Goal: Task Accomplishment & Management: Manage account settings

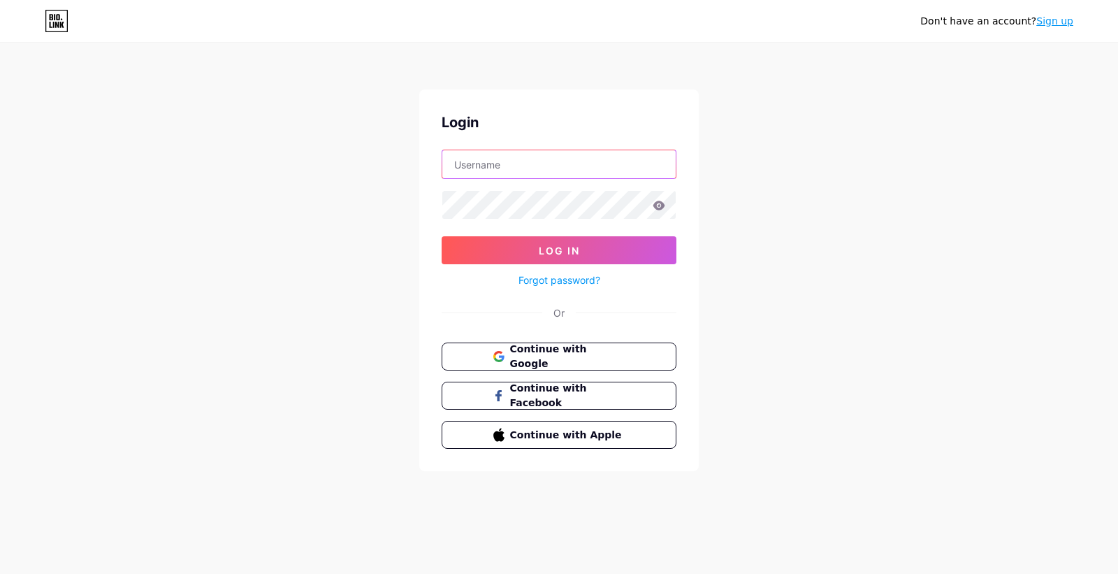
click at [544, 166] on input "text" at bounding box center [558, 164] width 233 height 28
type input "salesjnimitrajaya@gmail.com"
click at [442, 236] on button "Log In" at bounding box center [559, 250] width 235 height 28
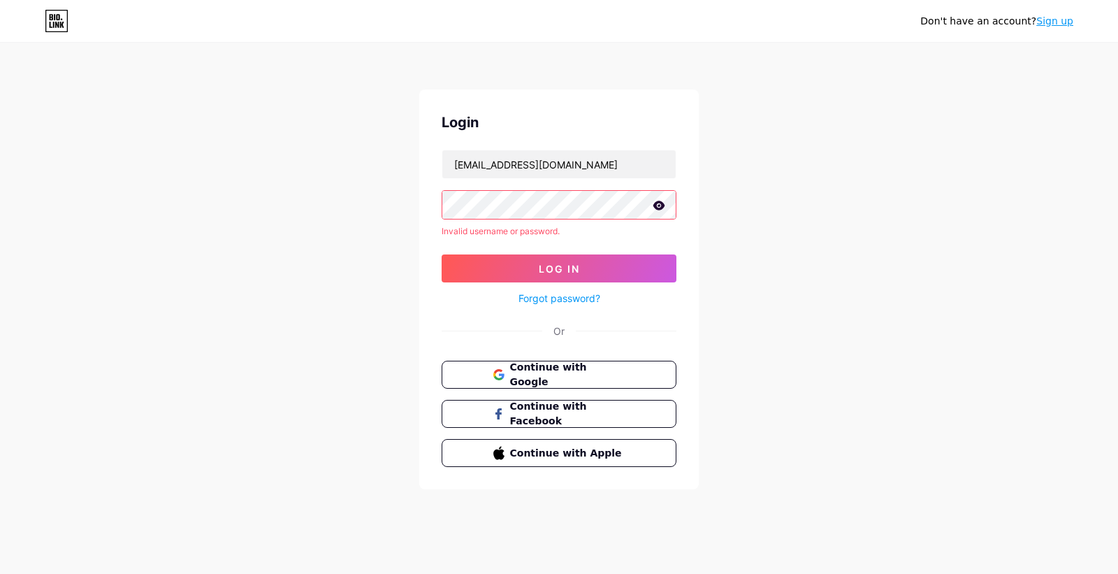
click at [657, 208] on icon at bounding box center [660, 205] width 12 height 9
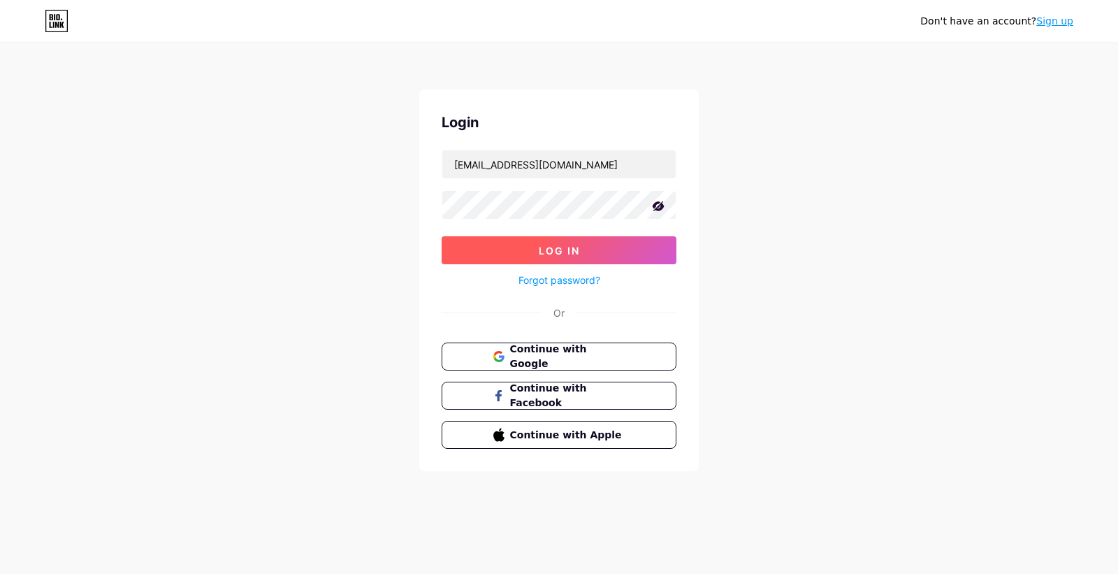
click at [566, 250] on span "Log In" at bounding box center [559, 251] width 41 height 12
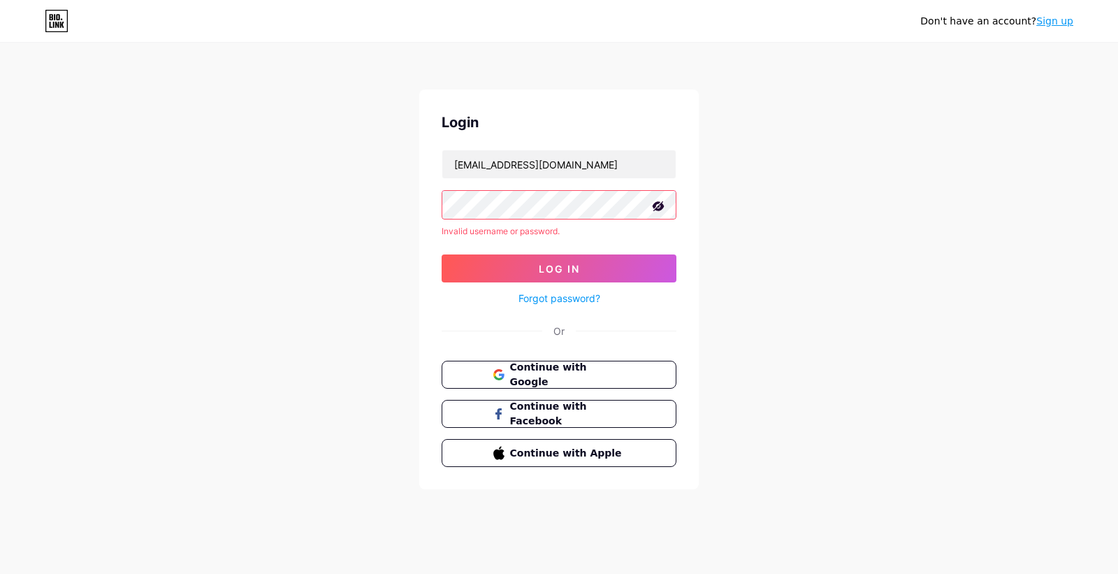
click at [442, 254] on button "Log In" at bounding box center [559, 268] width 235 height 28
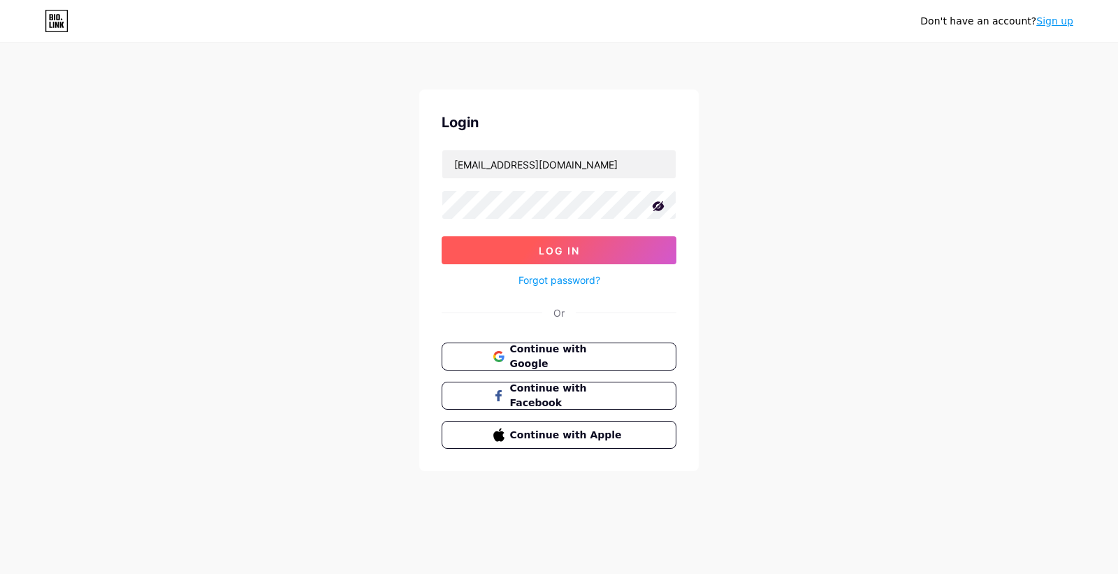
click at [535, 243] on button "Log In" at bounding box center [559, 250] width 235 height 28
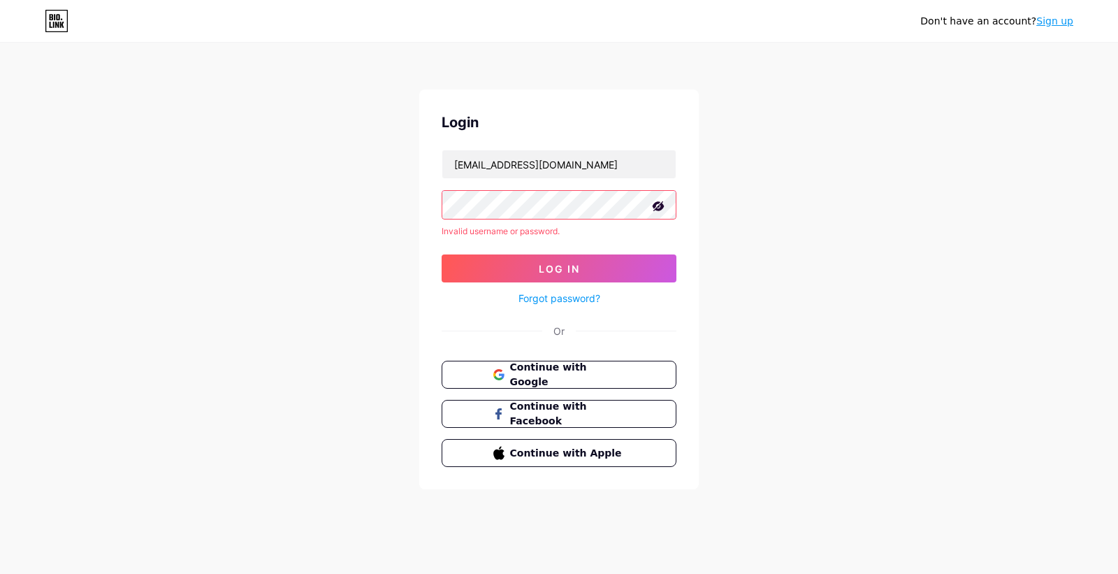
click at [442, 254] on button "Log In" at bounding box center [559, 268] width 235 height 28
click at [433, 205] on div "Login salesjnimitrajaya@gmail.com Invalid username or password. Log In Forgot p…" at bounding box center [559, 289] width 280 height 400
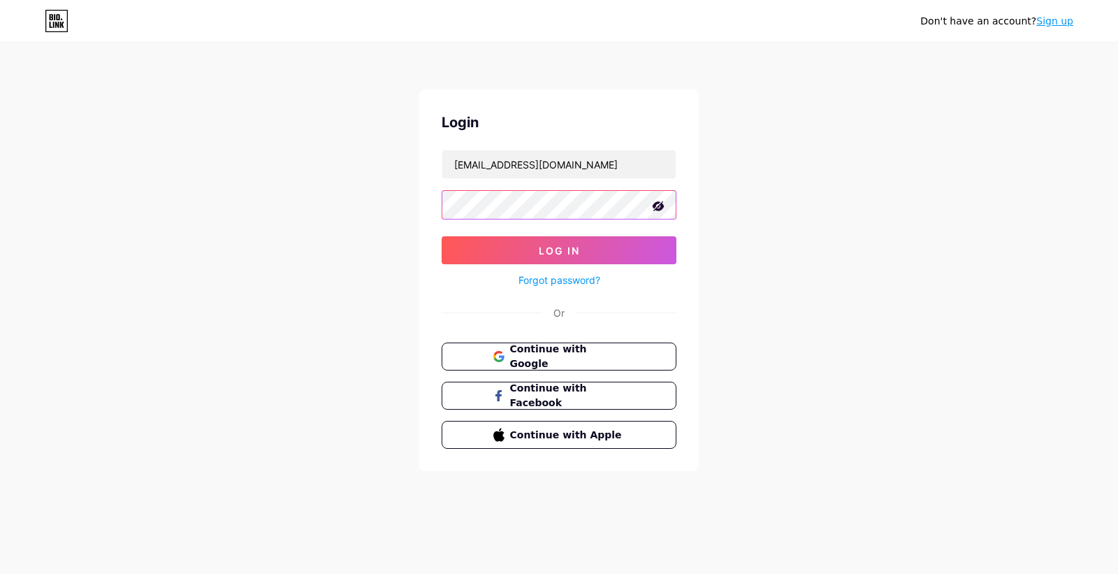
click at [442, 236] on button "Log In" at bounding box center [559, 250] width 235 height 28
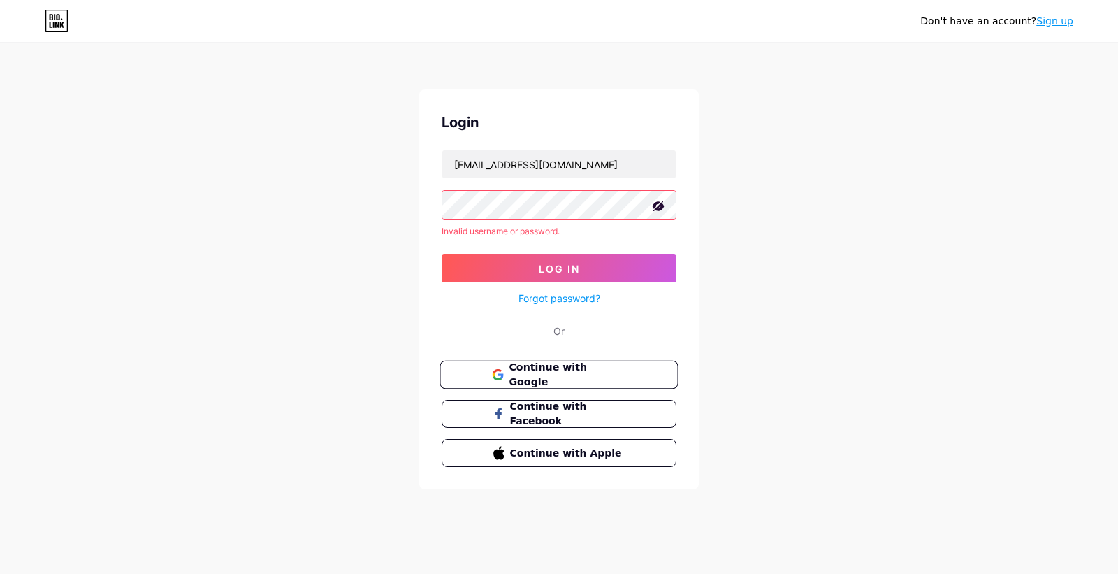
click at [619, 368] on span "Continue with Google" at bounding box center [567, 375] width 117 height 30
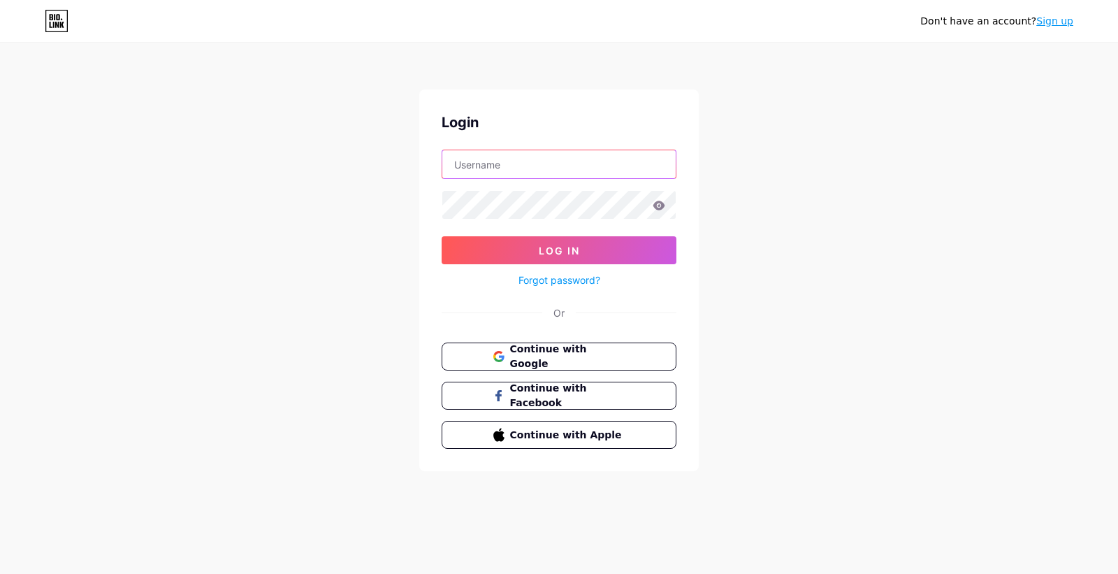
click at [509, 171] on input "text" at bounding box center [558, 164] width 233 height 28
type input "salesjnimitrajaya@gmail.com"
click at [442, 236] on button "Log In" at bounding box center [559, 250] width 235 height 28
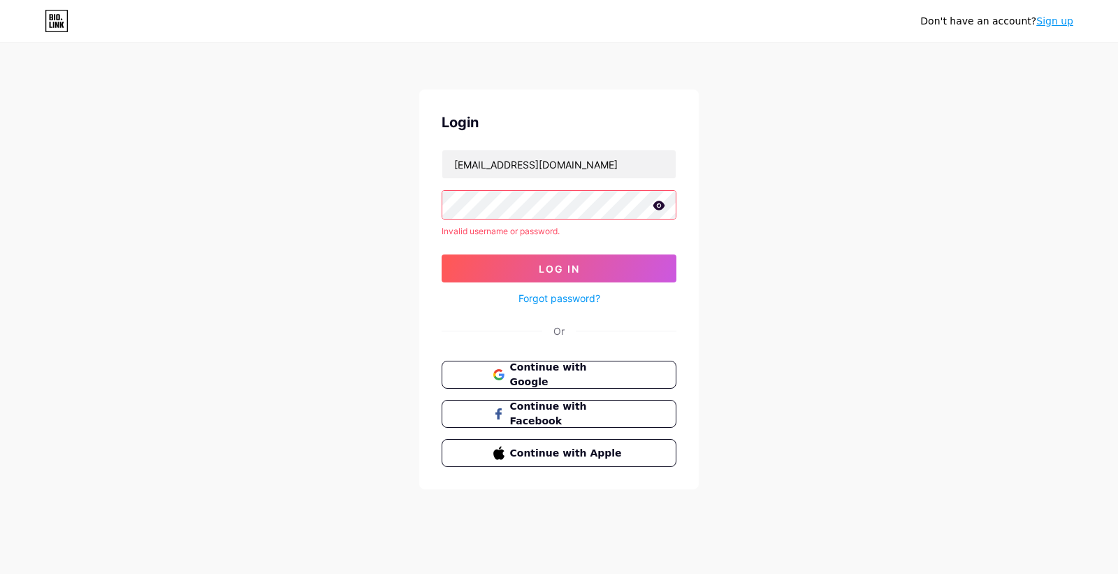
click at [564, 301] on link "Forgot password?" at bounding box center [560, 298] width 82 height 15
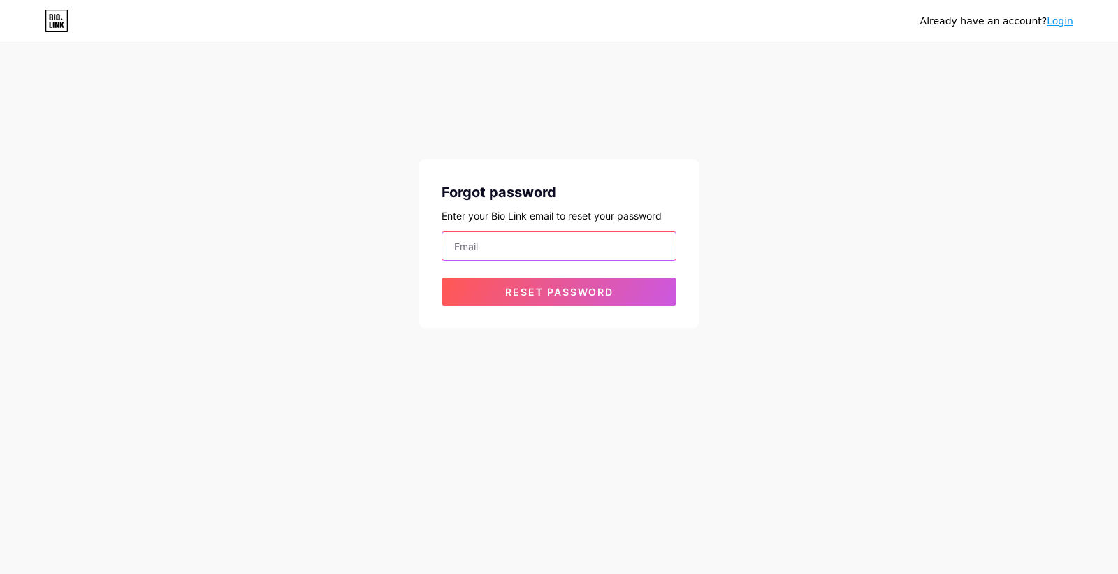
click at [585, 249] on input "email" at bounding box center [558, 246] width 233 height 28
type input "salesjnimitrajaya@gmail.com"
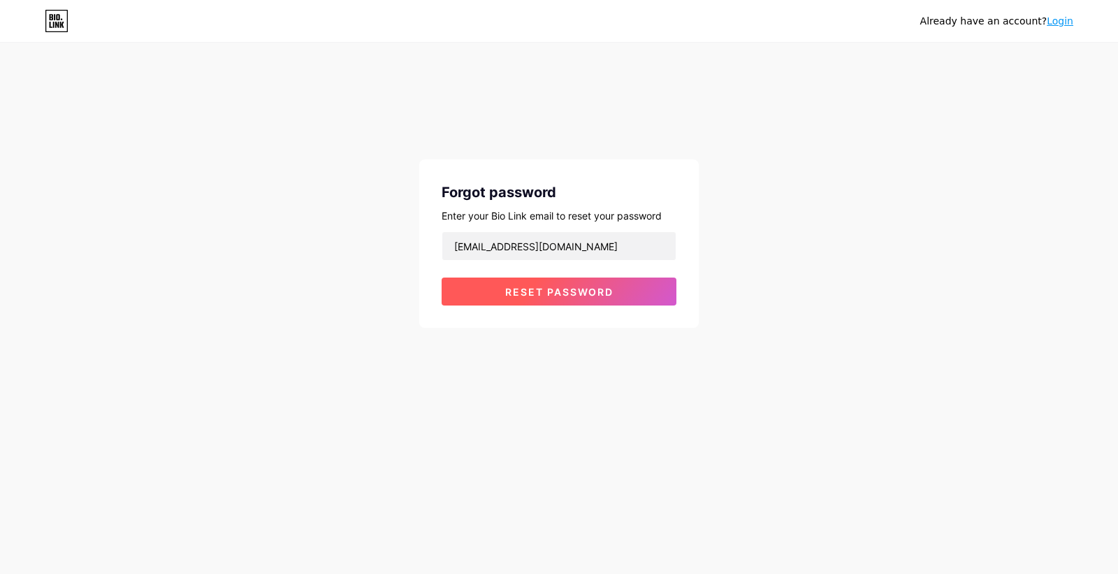
click at [520, 291] on span "Reset password" at bounding box center [559, 292] width 108 height 12
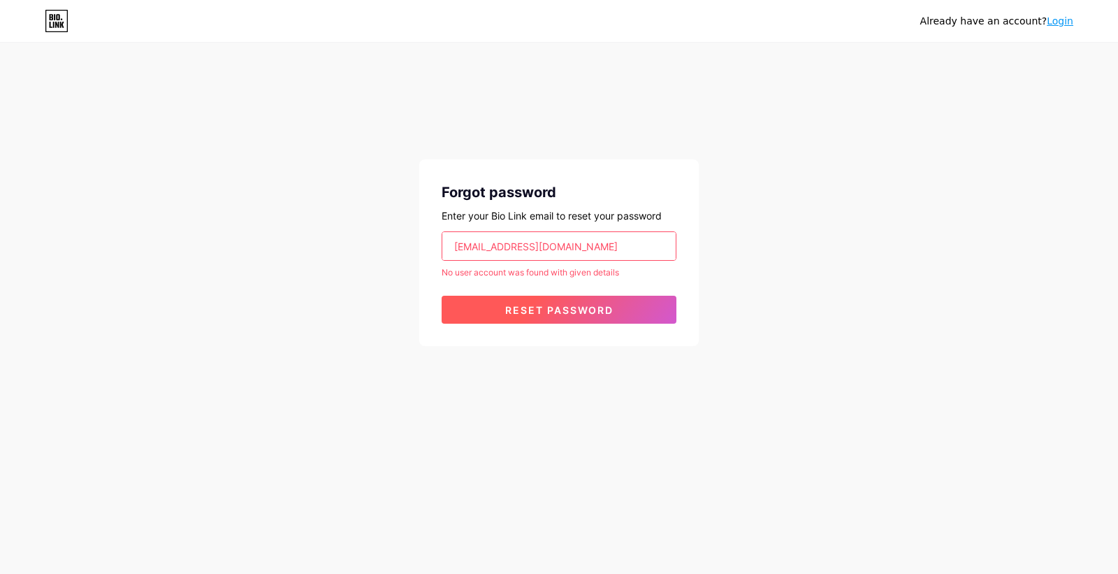
click at [542, 317] on button "Reset password" at bounding box center [559, 310] width 235 height 28
click at [64, 14] on icon at bounding box center [57, 21] width 24 height 22
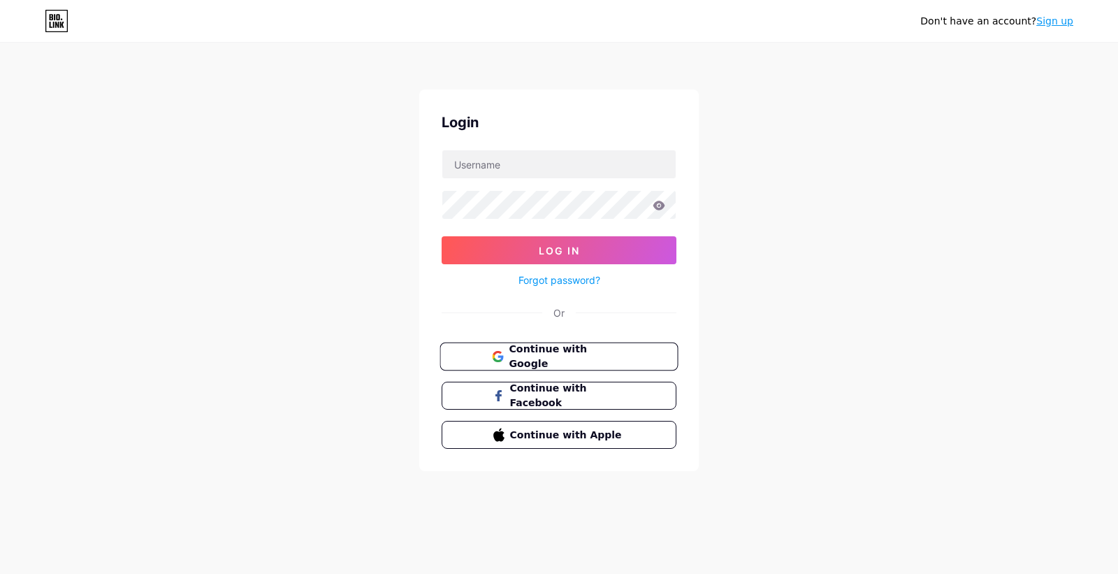
click at [527, 357] on span "Continue with Google" at bounding box center [567, 357] width 117 height 30
click at [594, 352] on span "Continue with Google" at bounding box center [567, 357] width 117 height 30
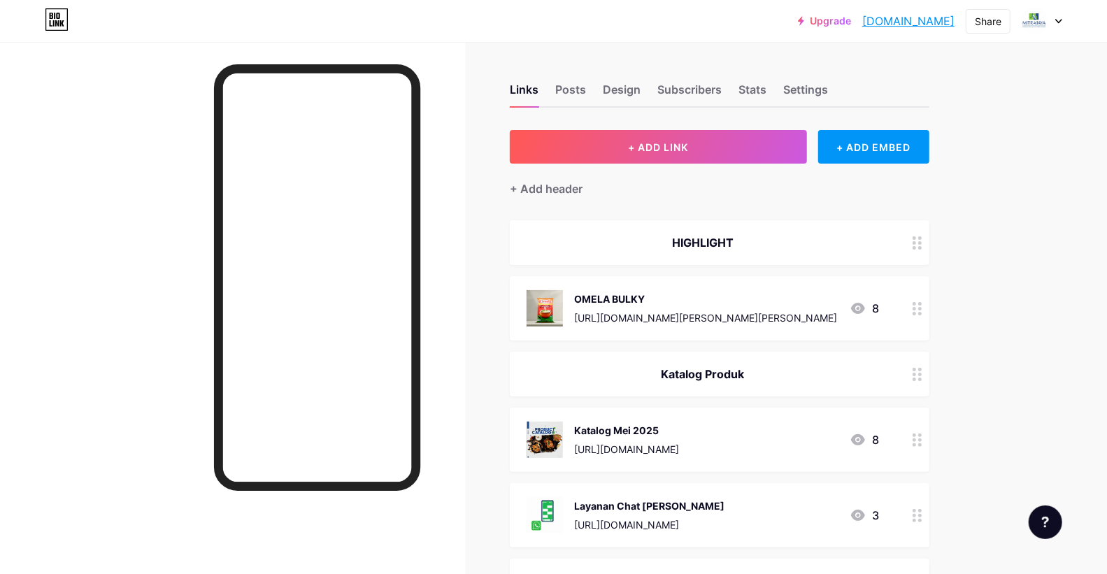
click at [823, 442] on div "Katalog Mei 2025 [URL][DOMAIN_NAME] 8" at bounding box center [702, 440] width 352 height 36
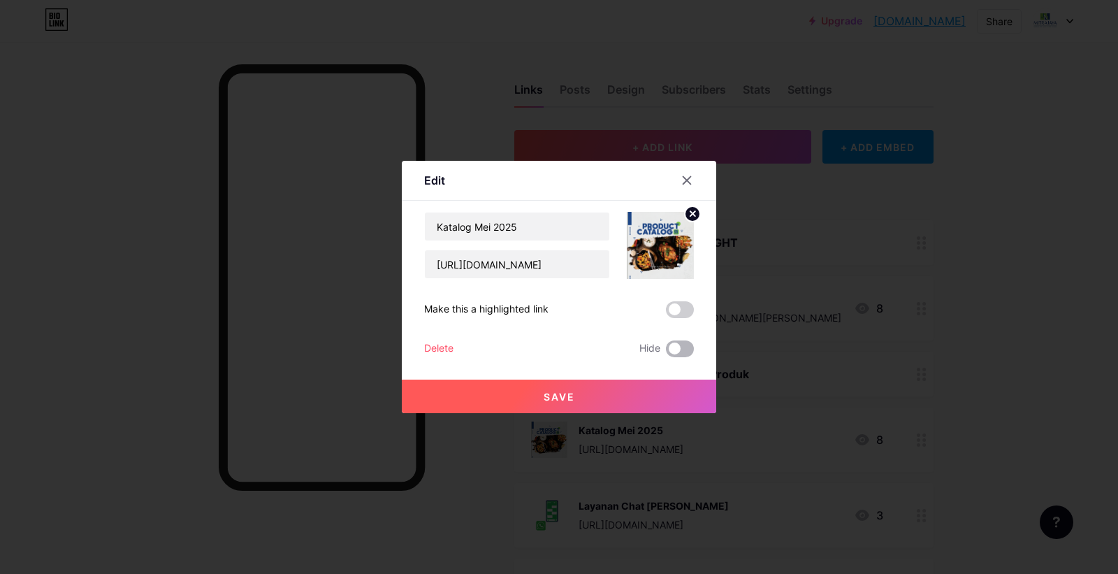
click at [674, 348] on span at bounding box center [680, 348] width 28 height 17
click at [666, 352] on input "checkbox" at bounding box center [666, 352] width 0 height 0
click at [558, 394] on span "Save" at bounding box center [559, 397] width 31 height 12
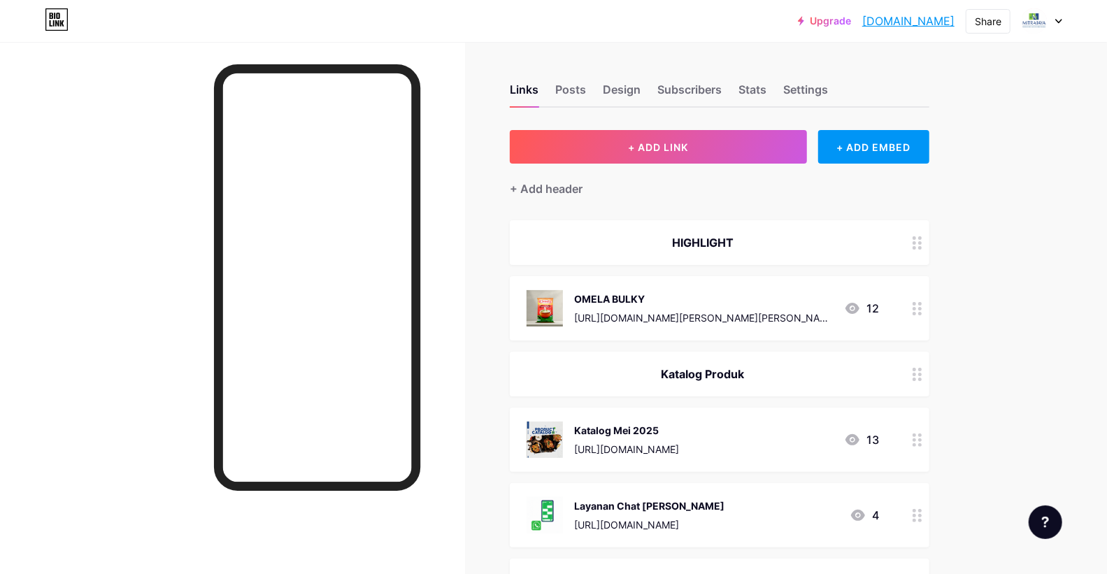
click at [1058, 22] on icon at bounding box center [1059, 21] width 6 height 3
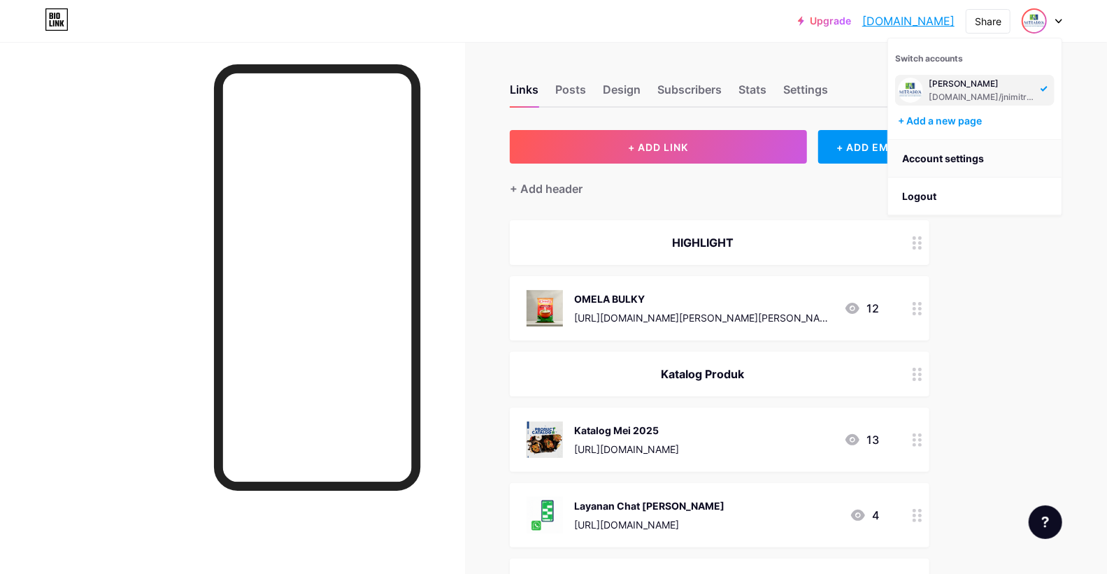
click at [930, 152] on link "Account settings" at bounding box center [974, 159] width 173 height 38
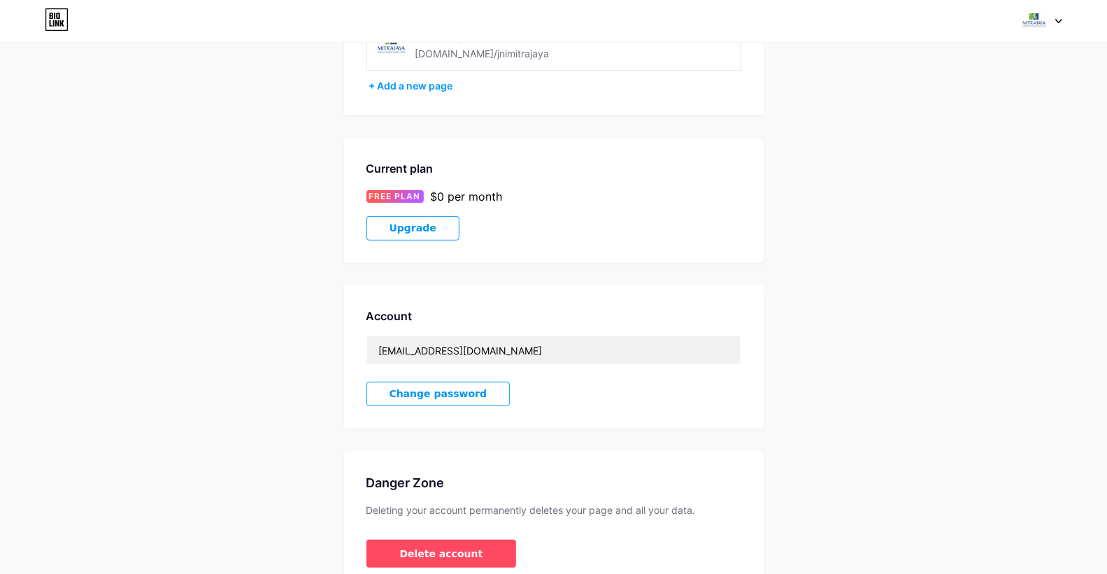
scroll to position [208, 0]
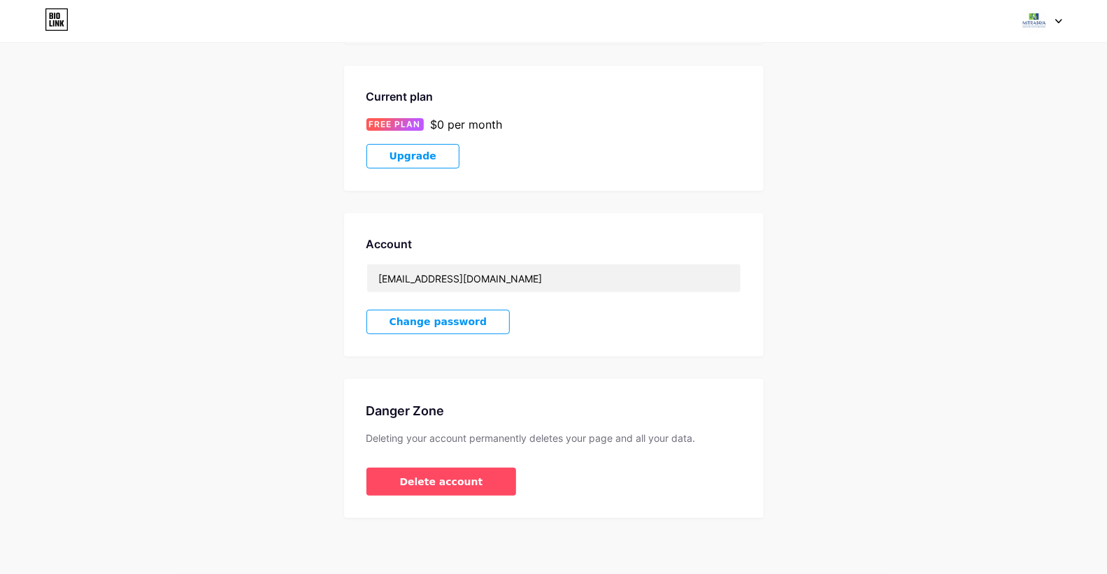
click at [414, 322] on span "Change password" at bounding box center [438, 322] width 98 height 12
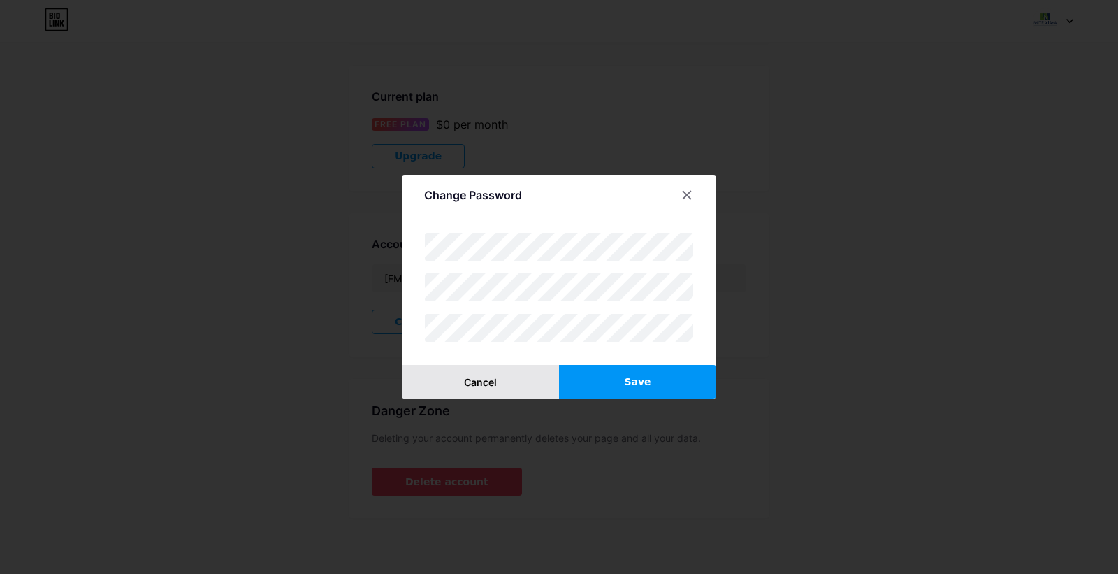
click at [473, 384] on span "Cancel" at bounding box center [480, 382] width 33 height 12
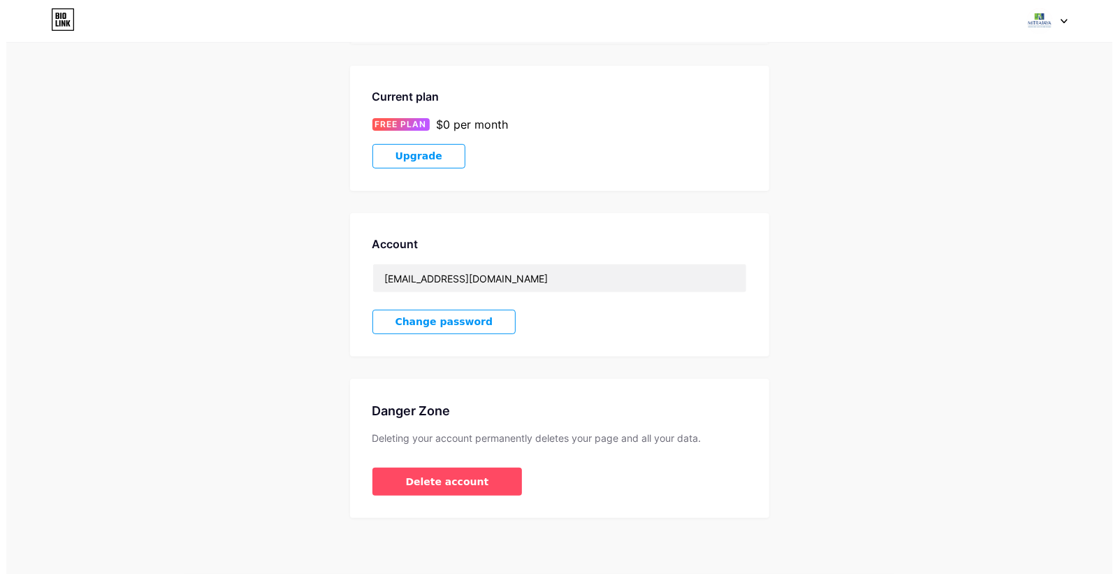
scroll to position [0, 0]
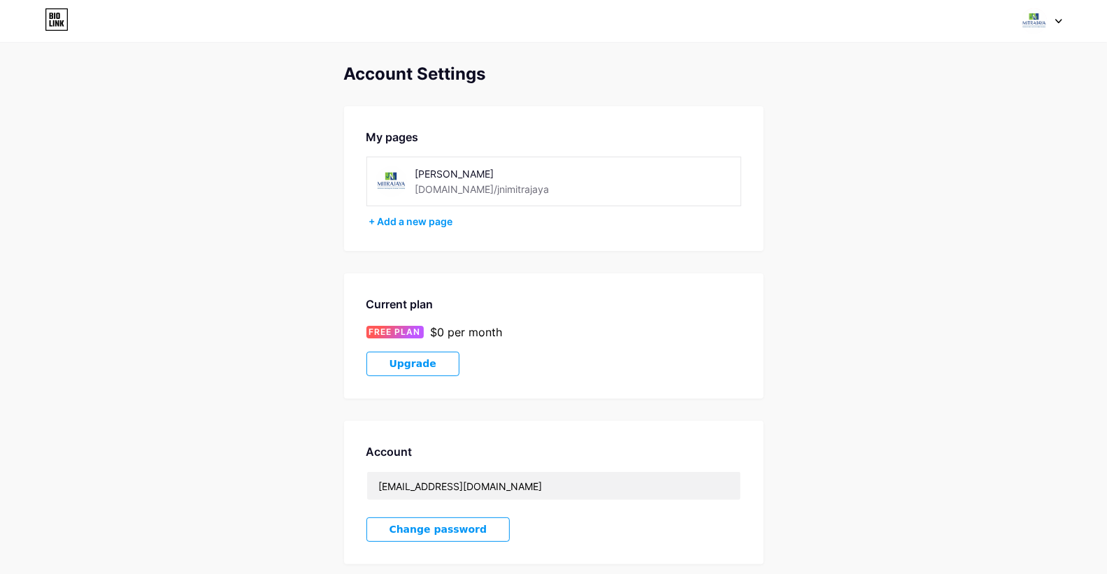
click at [1035, 17] on img at bounding box center [1034, 21] width 27 height 27
click at [928, 154] on link "Dashboard" at bounding box center [974, 159] width 173 height 38
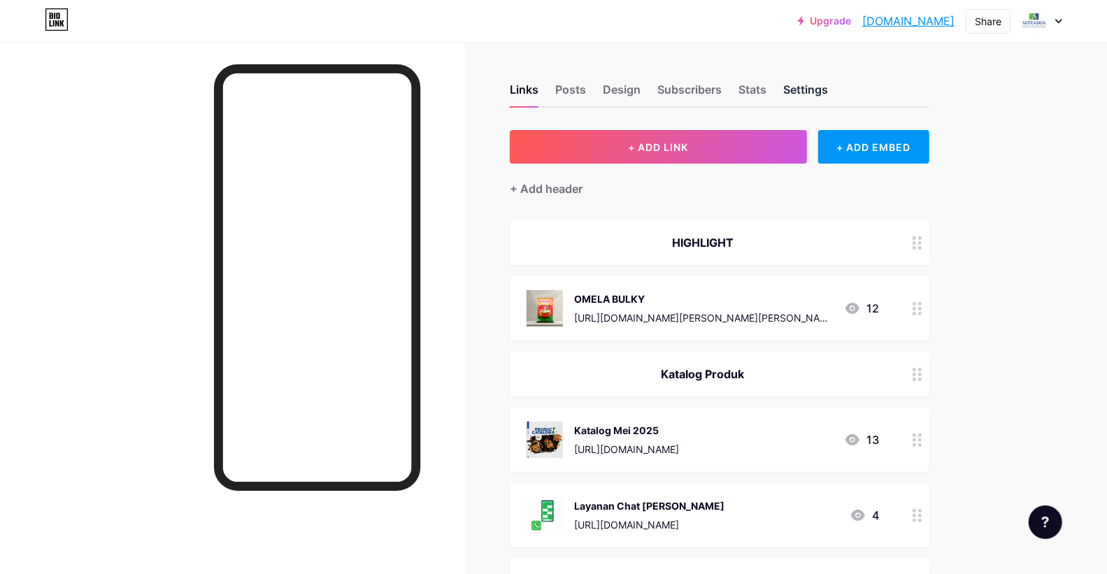
click at [812, 92] on div "Settings" at bounding box center [805, 93] width 45 height 25
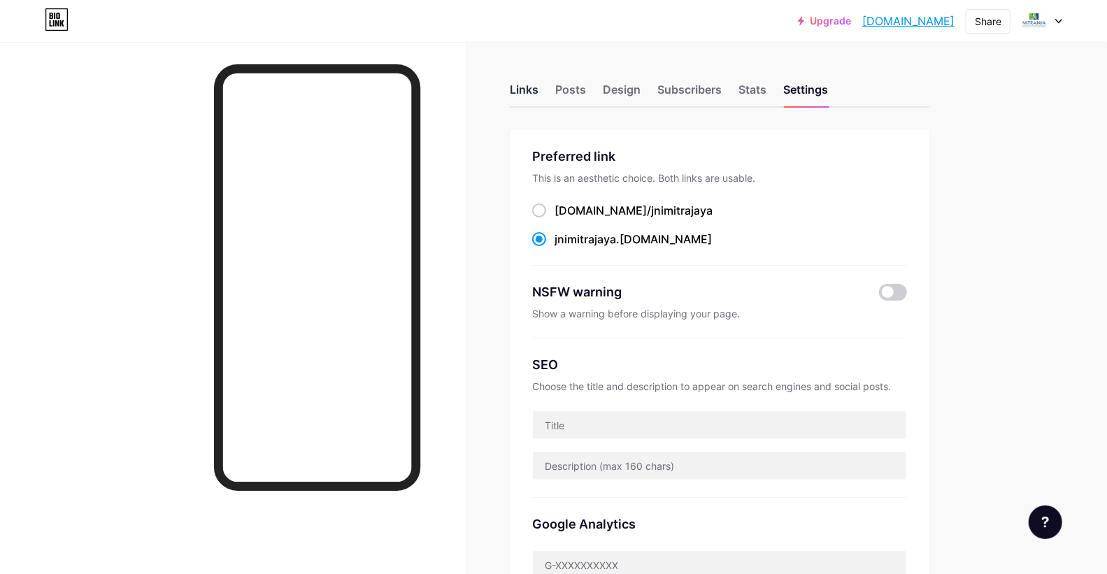
click at [516, 92] on div "Links" at bounding box center [524, 93] width 29 height 25
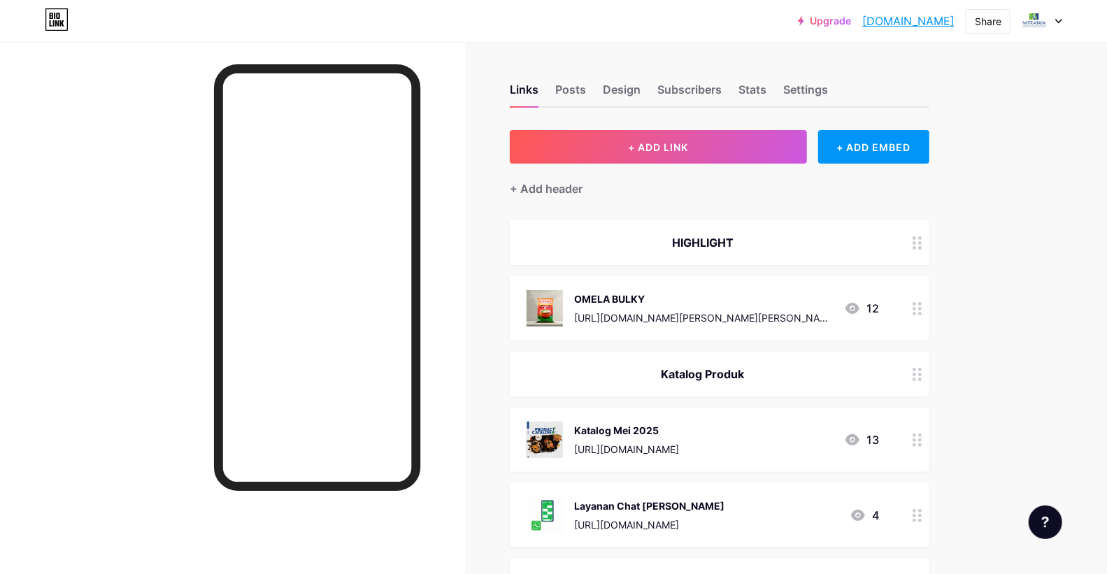
click at [1058, 21] on icon at bounding box center [1059, 21] width 6 height 3
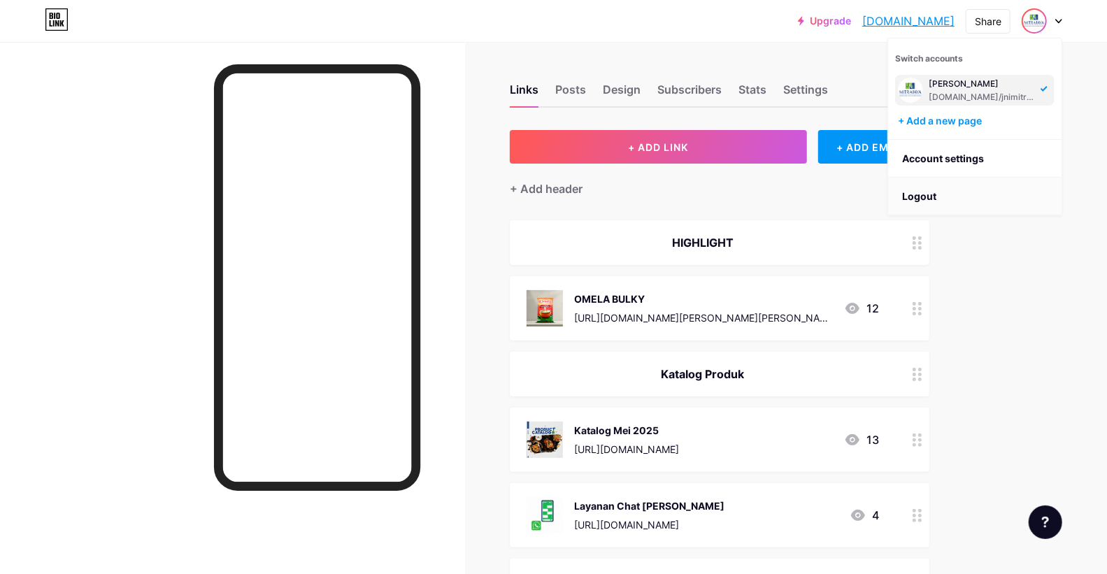
click at [932, 192] on li "Logout" at bounding box center [974, 197] width 173 height 38
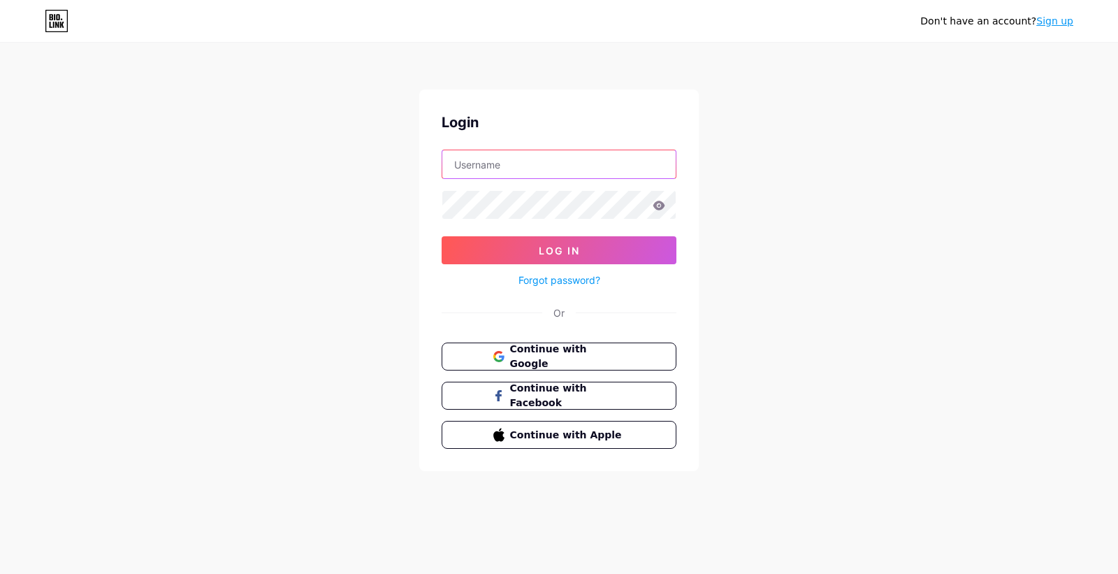
click at [630, 168] on input "text" at bounding box center [558, 164] width 233 height 28
click at [466, 309] on div "Or" at bounding box center [559, 312] width 235 height 15
click at [523, 166] on input "text" at bounding box center [558, 164] width 233 height 28
type input "[EMAIL_ADDRESS][DOMAIN_NAME]"
click at [657, 208] on icon at bounding box center [660, 205] width 12 height 9
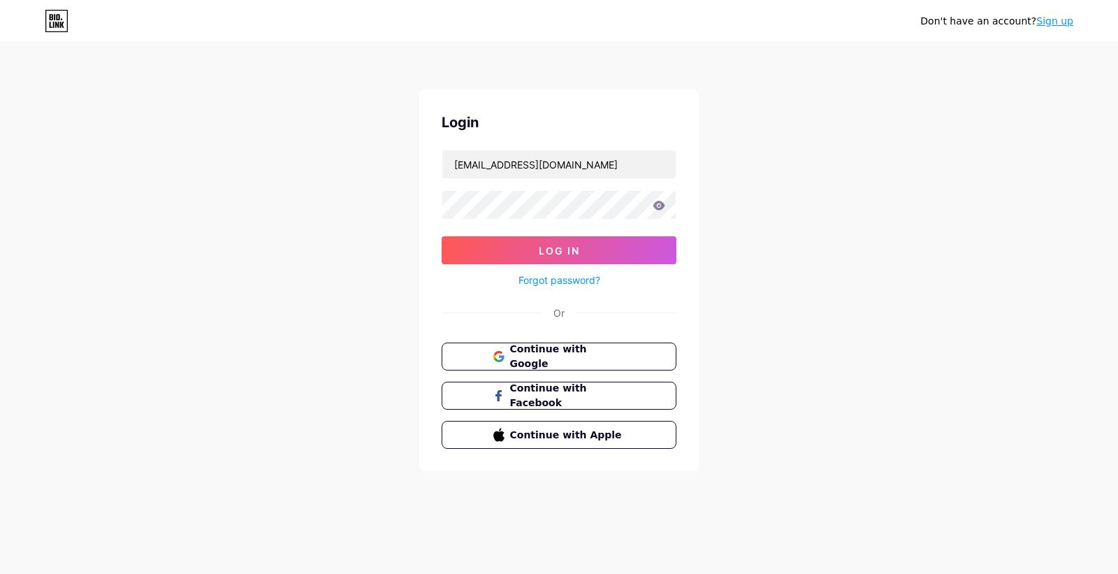
click at [659, 207] on icon at bounding box center [659, 206] width 13 height 10
click at [658, 204] on icon at bounding box center [659, 206] width 13 height 10
click at [617, 245] on button "Log In" at bounding box center [559, 250] width 235 height 28
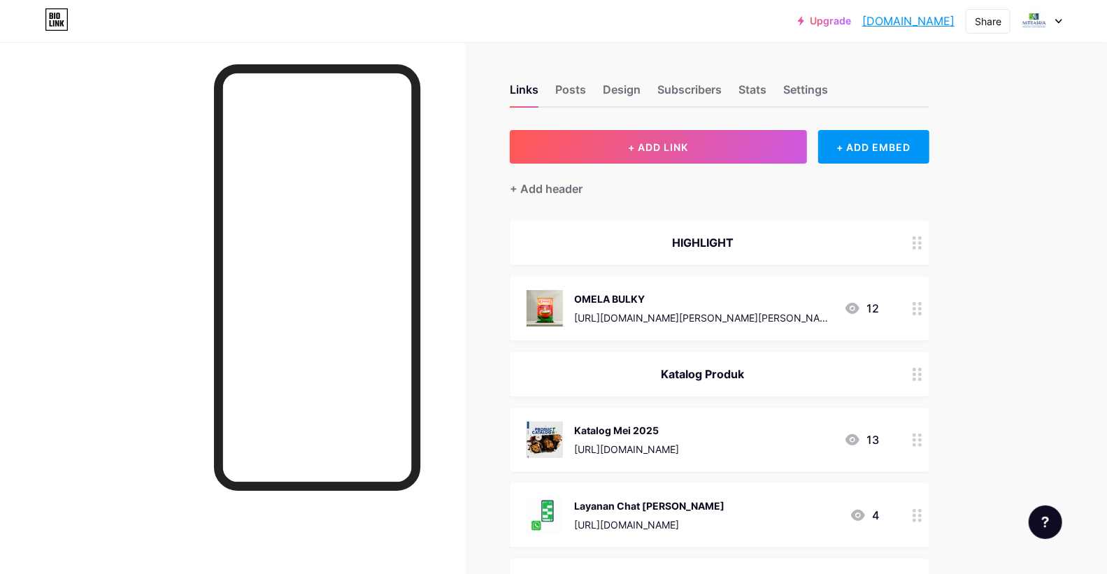
click at [1059, 22] on icon at bounding box center [1059, 21] width 6 height 3
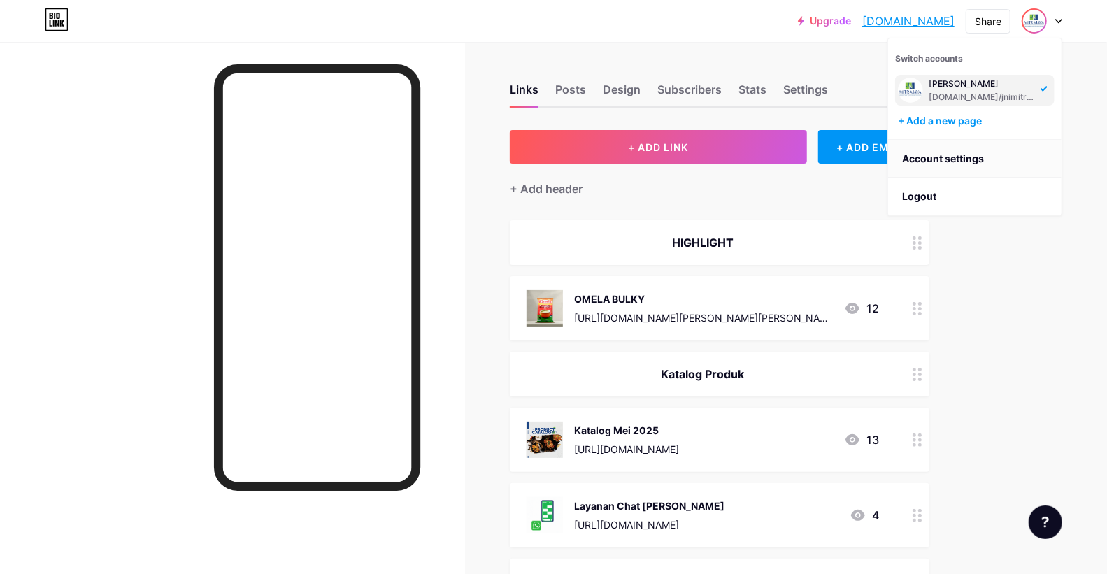
click at [967, 158] on link "Account settings" at bounding box center [974, 159] width 173 height 38
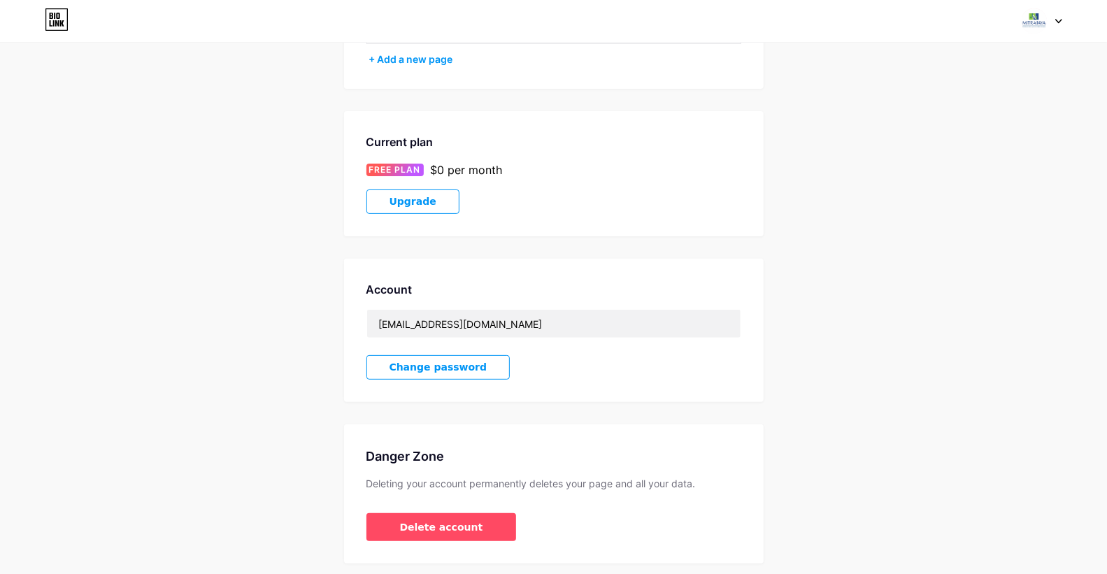
scroll to position [208, 0]
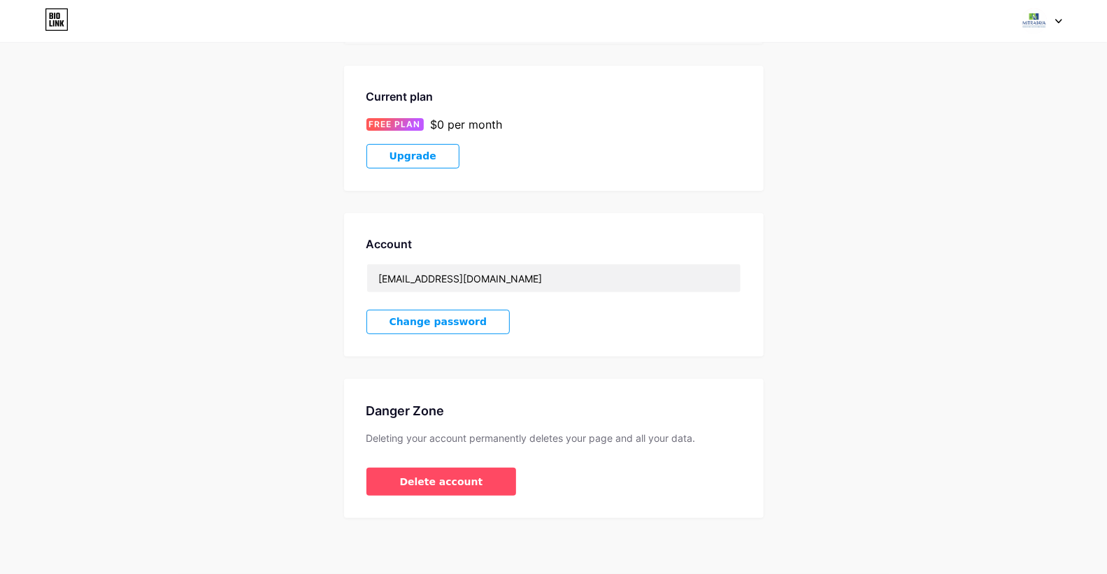
click at [450, 310] on button "Change password" at bounding box center [438, 322] width 144 height 24
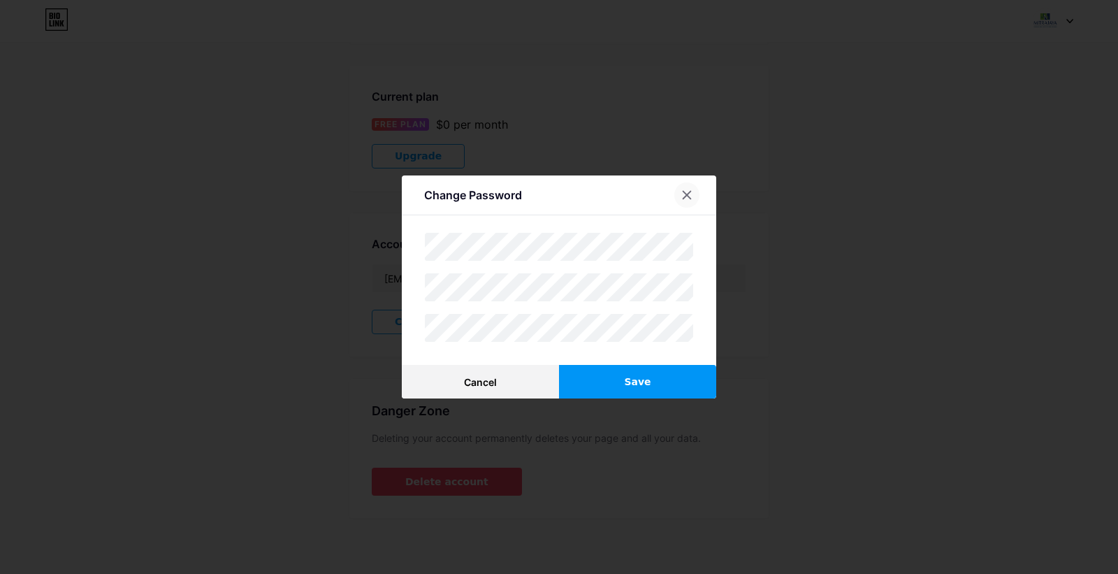
click at [686, 197] on icon at bounding box center [687, 194] width 11 height 11
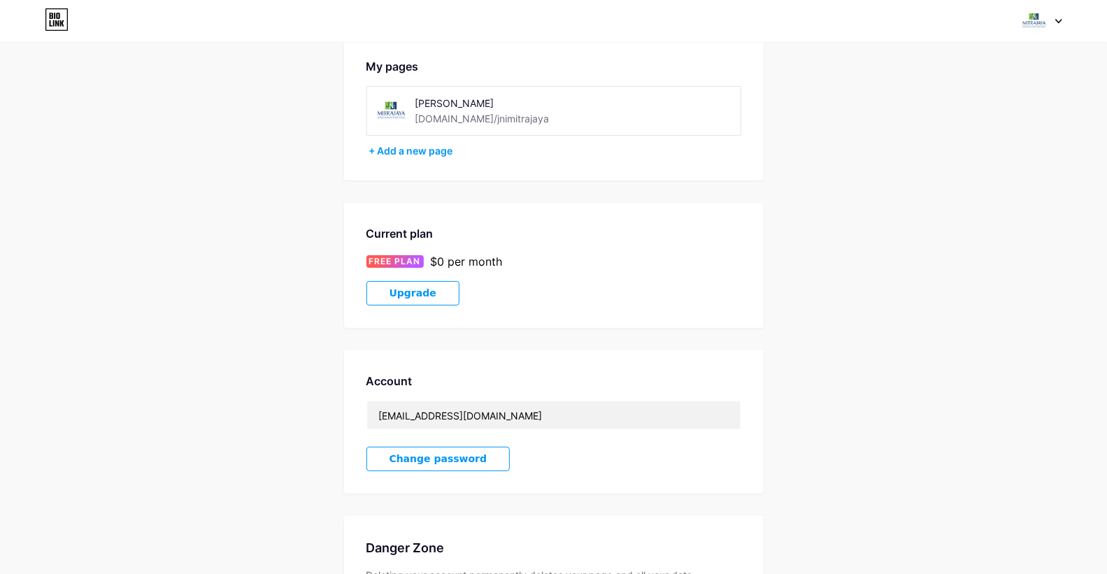
scroll to position [0, 0]
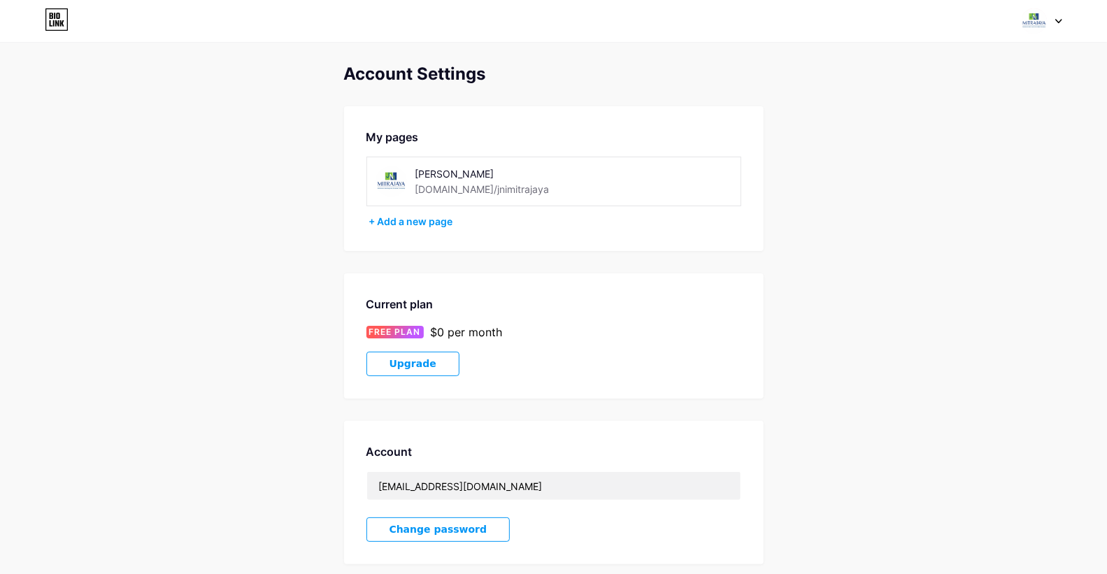
click at [1060, 21] on icon at bounding box center [1059, 21] width 6 height 3
click at [938, 163] on link "Dashboard" at bounding box center [974, 159] width 173 height 38
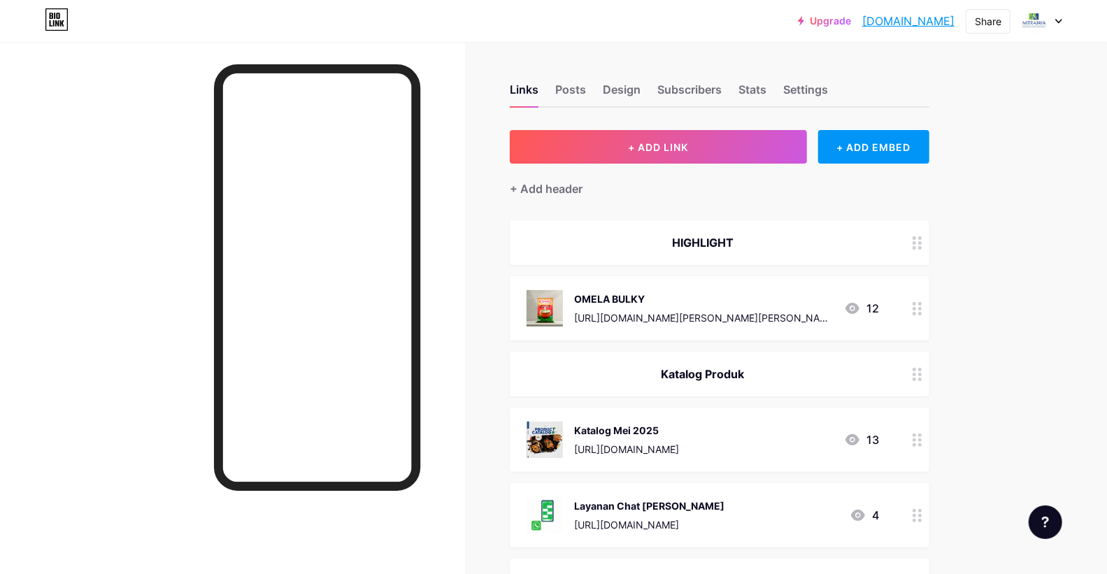
click at [1054, 24] on div at bounding box center [1041, 20] width 41 height 25
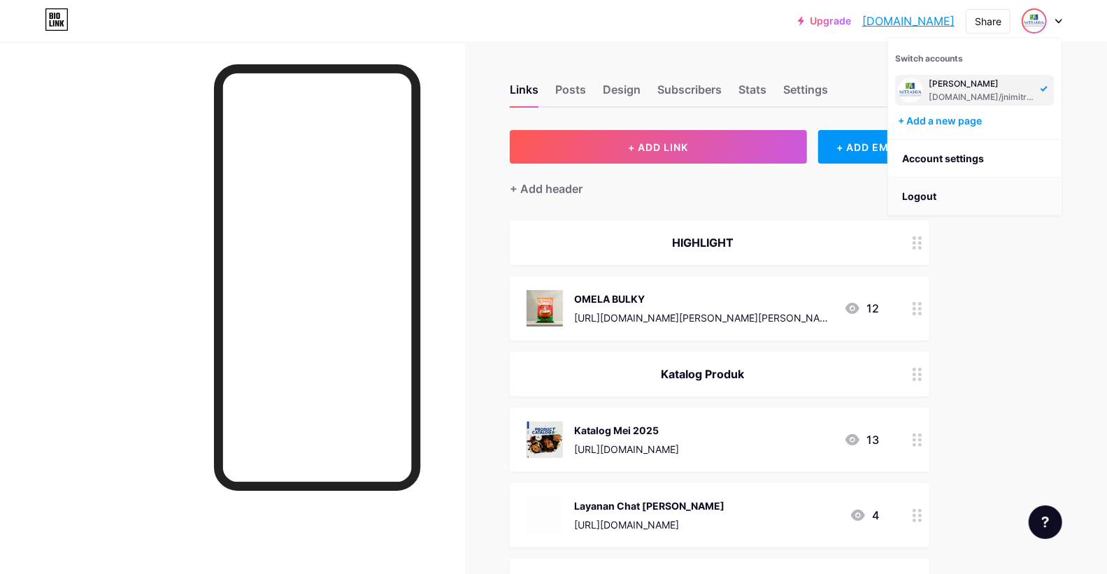
click at [906, 199] on li "Logout" at bounding box center [974, 197] width 173 height 38
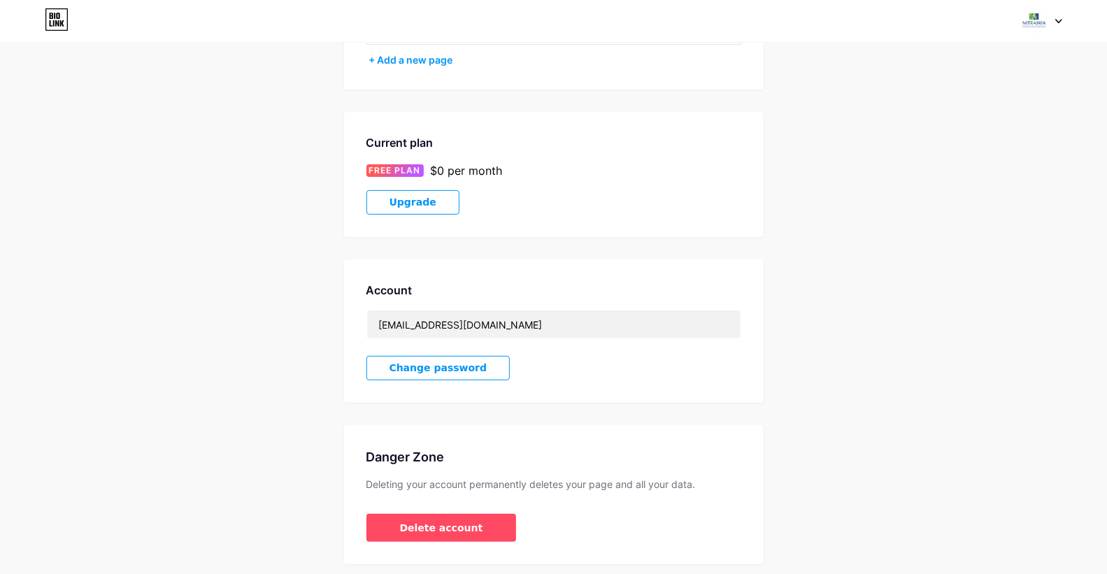
scroll to position [208, 0]
